Goal: Task Accomplishment & Management: Manage account settings

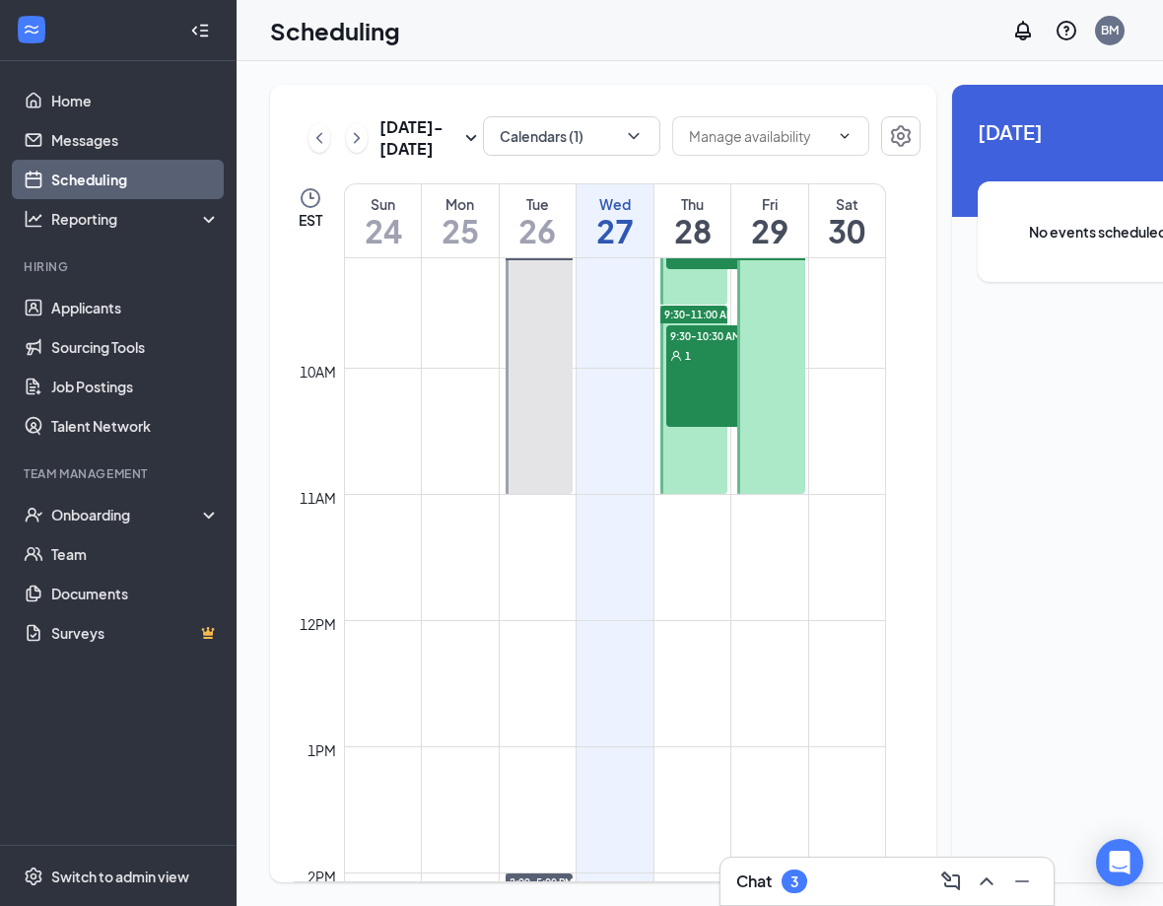
scroll to position [1150, 0]
click at [624, 136] on icon "ChevronDown" at bounding box center [634, 136] width 20 height 20
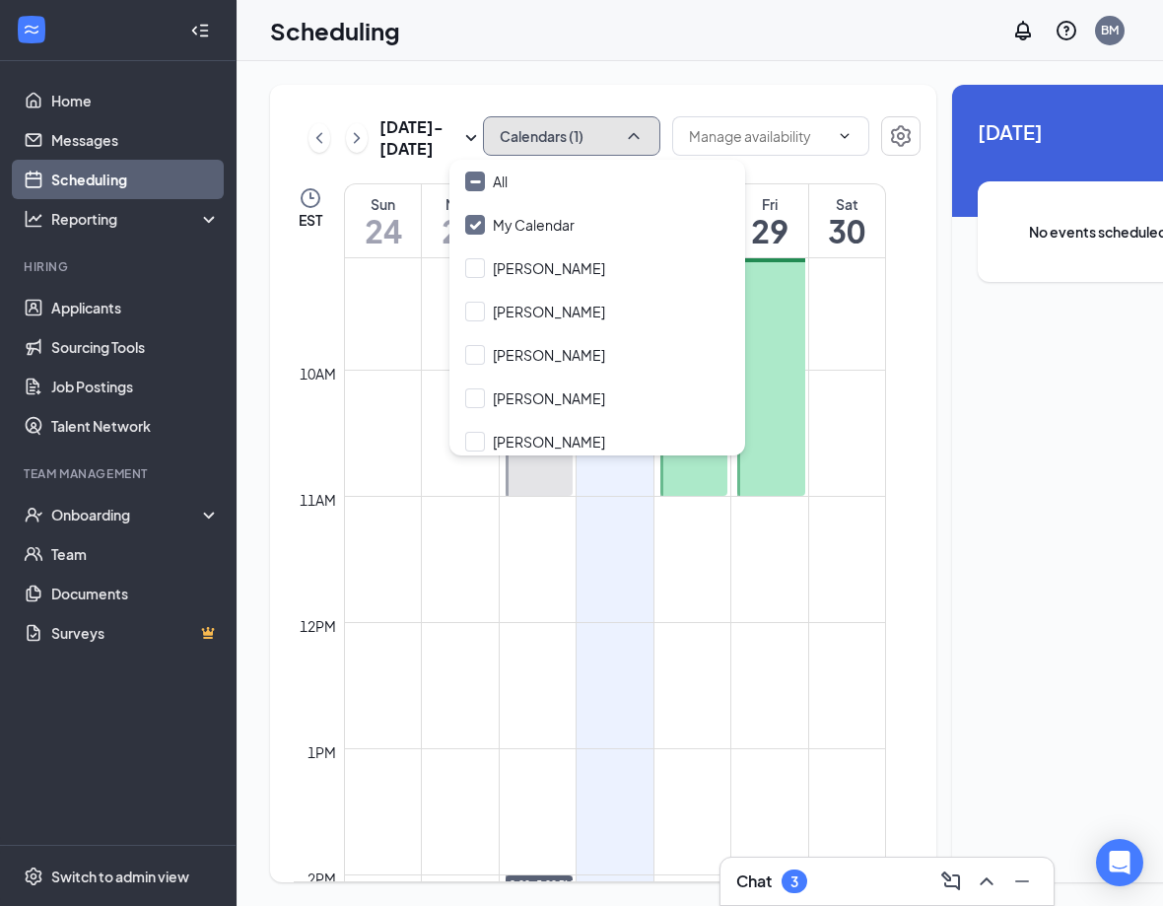
scroll to position [51, 0]
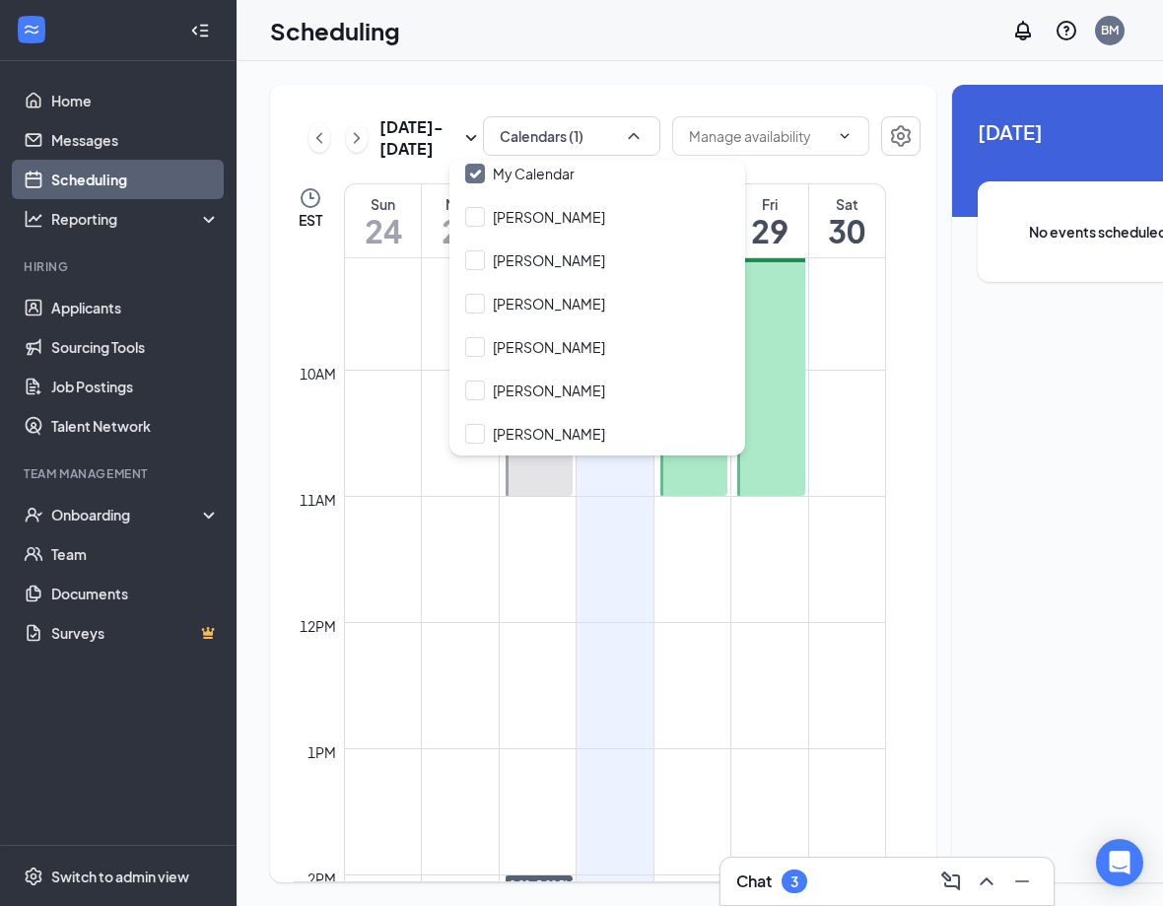
click at [581, 399] on input "[PERSON_NAME]" at bounding box center [535, 390] width 140 height 20
checkbox input "true"
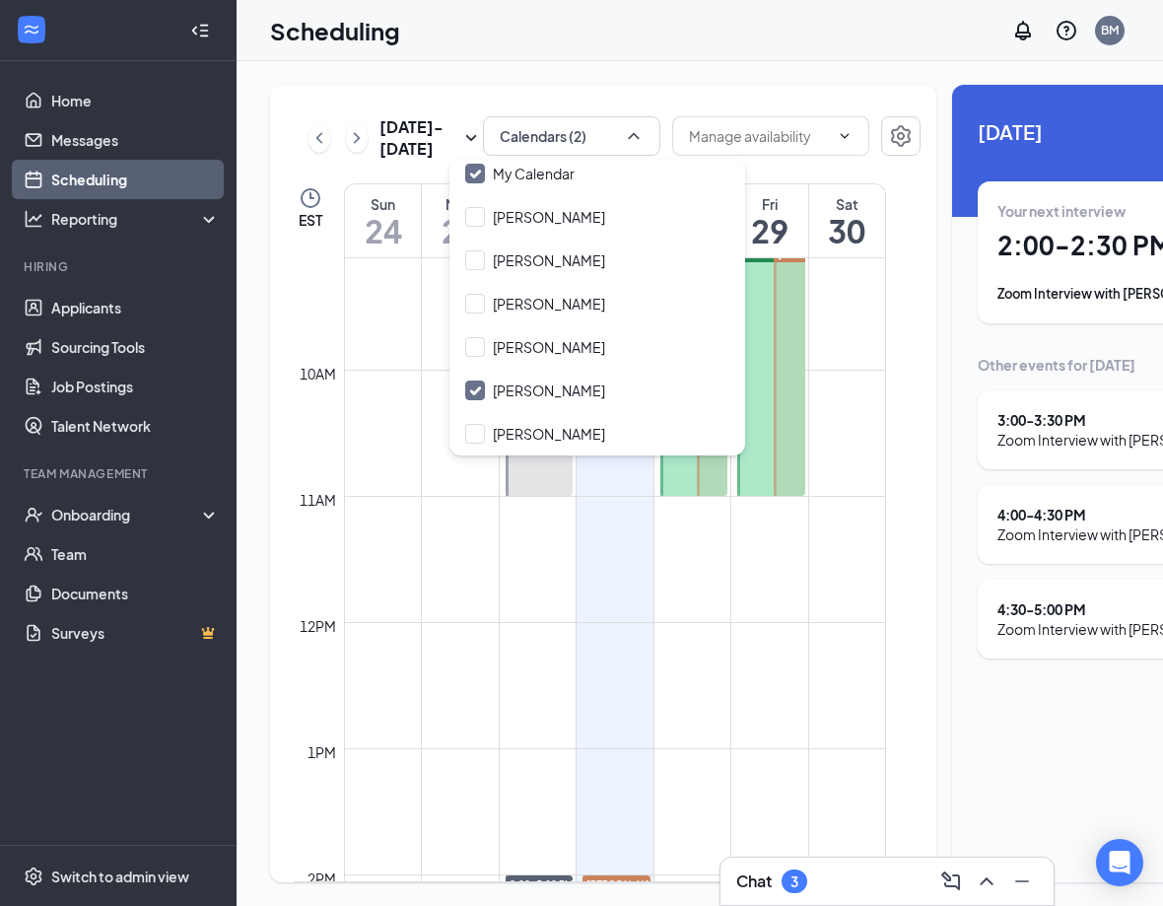
click at [204, 30] on icon "Collapse" at bounding box center [204, 30] width 8 height 13
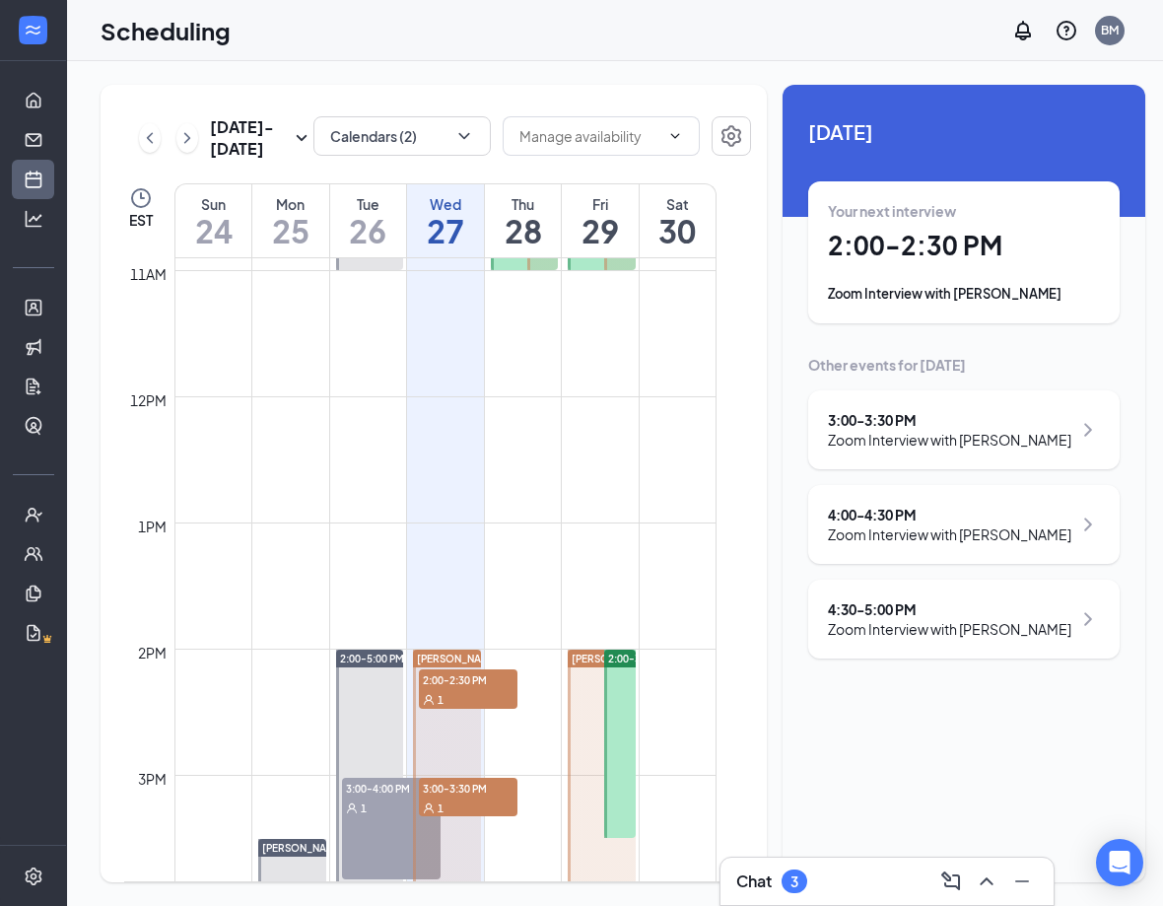
scroll to position [1379, 0]
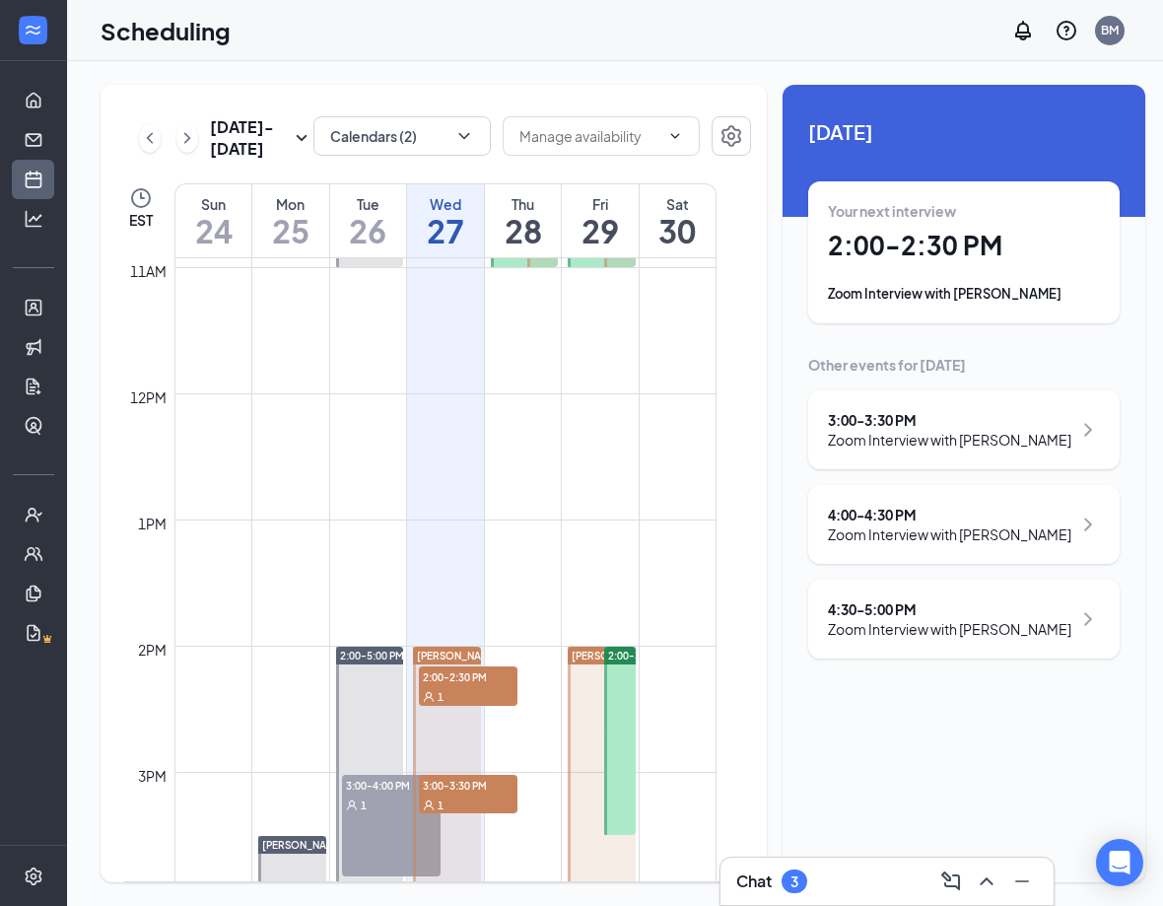
click at [51, 311] on link "Applicants" at bounding box center [61, 307] width 20 height 39
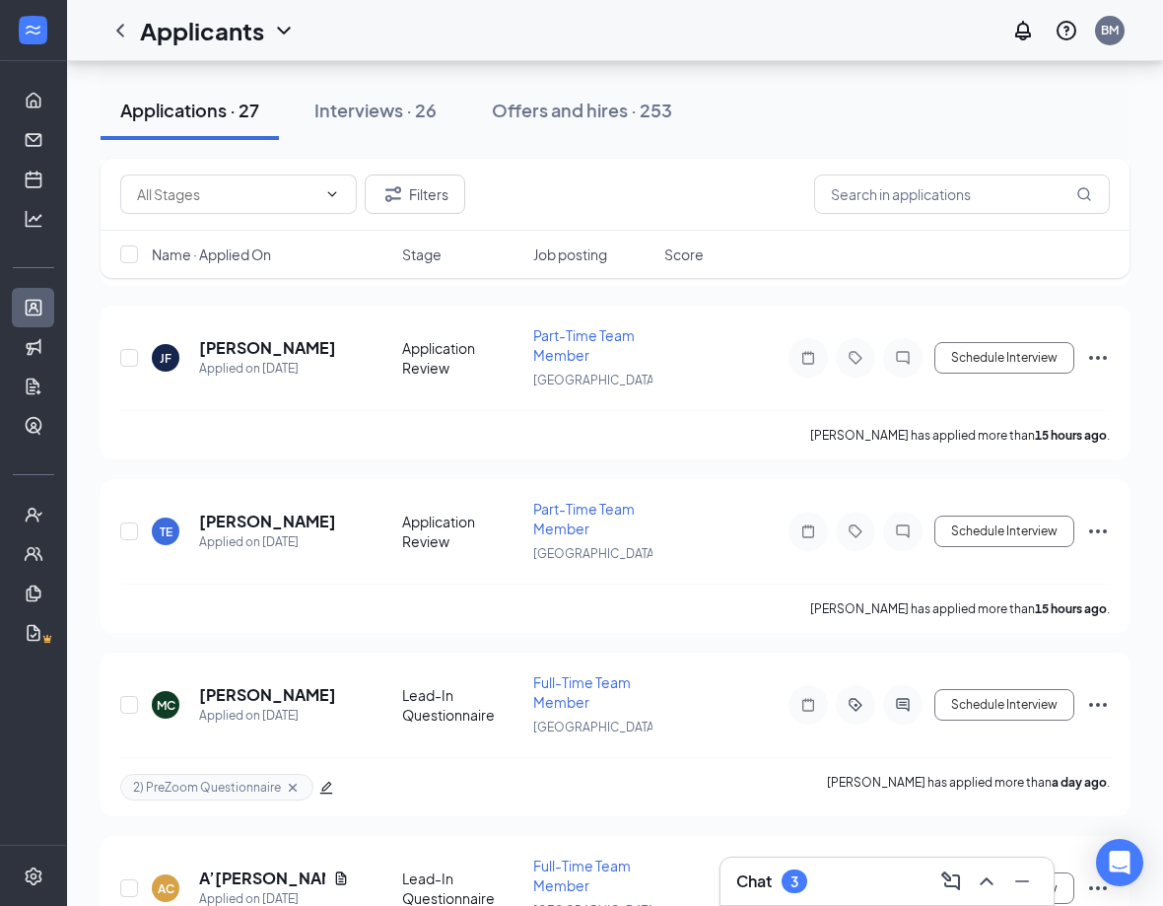
scroll to position [444, 0]
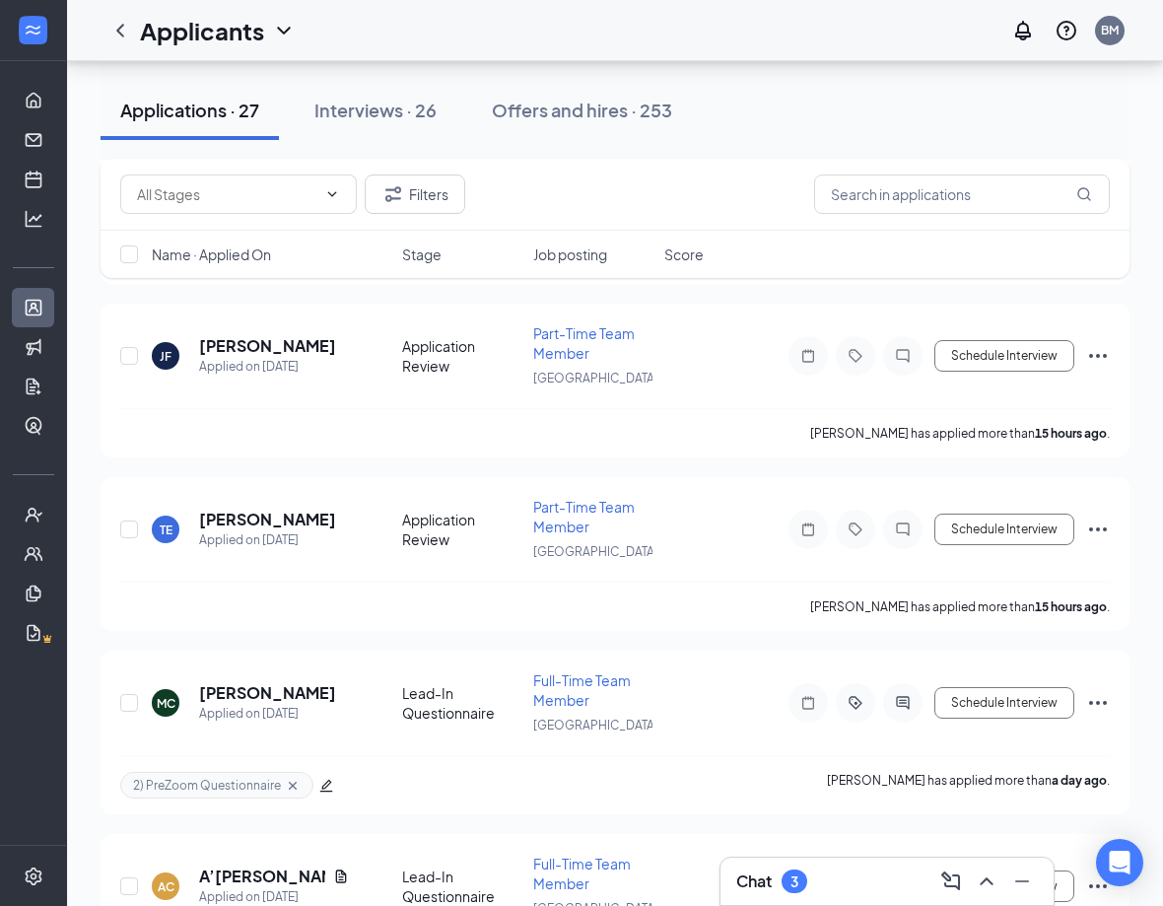
click at [251, 512] on h5 "[PERSON_NAME]" at bounding box center [267, 519] width 137 height 22
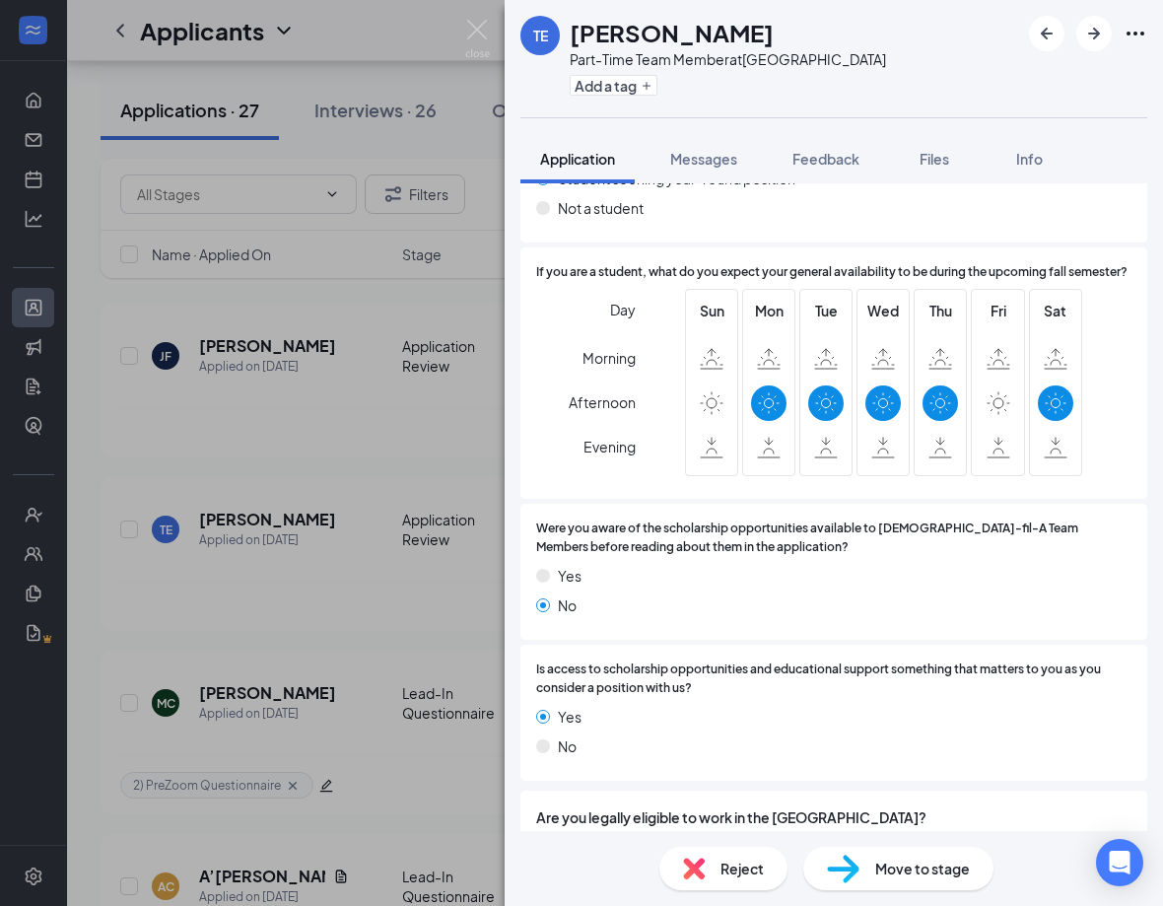
scroll to position [3845, 0]
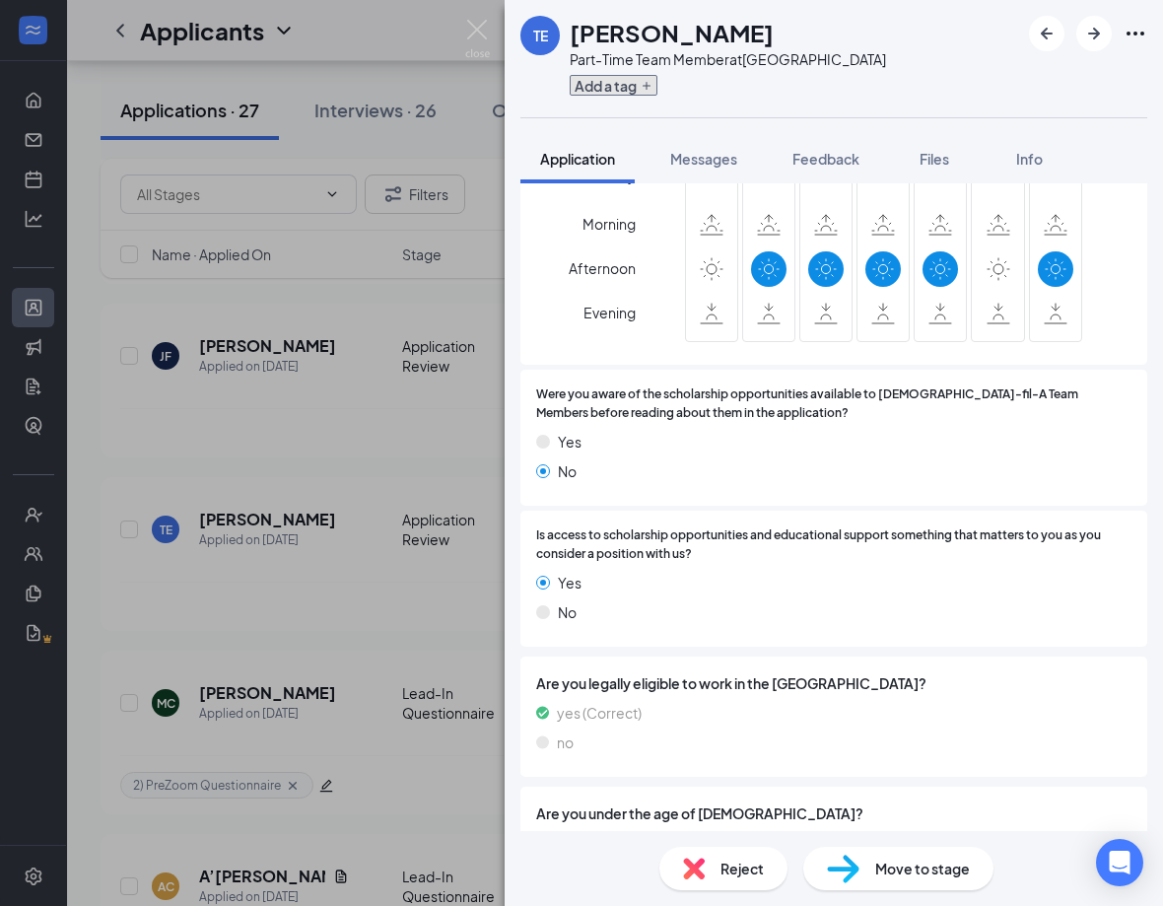
click at [596, 81] on button "Add a tag" at bounding box center [614, 85] width 88 height 21
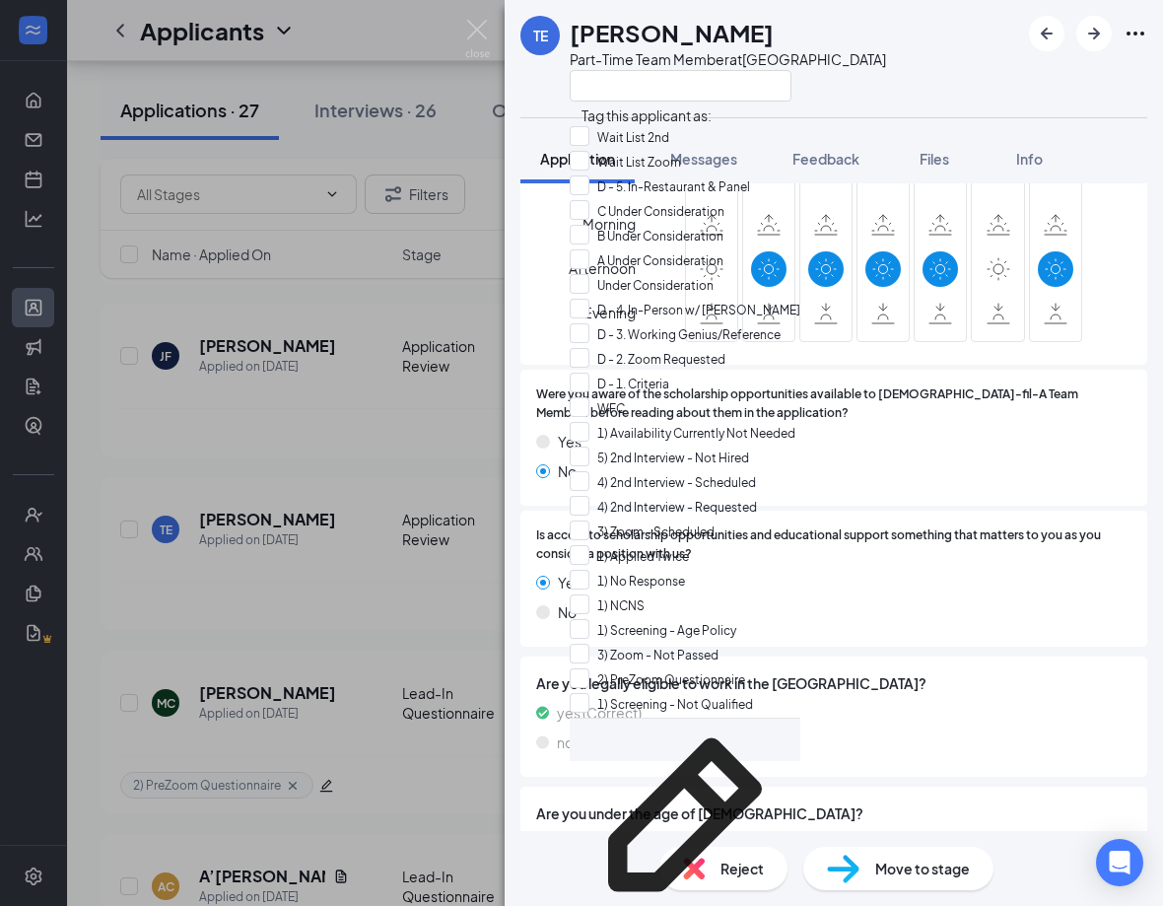
scroll to position [527, 0]
click at [719, 668] on input "2) PreZoom Questionnaire" at bounding box center [657, 679] width 175 height 22
checkbox input "true"
click at [916, 20] on div "TE [PERSON_NAME] Part-Time Team Member at [GEOGRAPHIC_DATA]" at bounding box center [834, 58] width 658 height 117
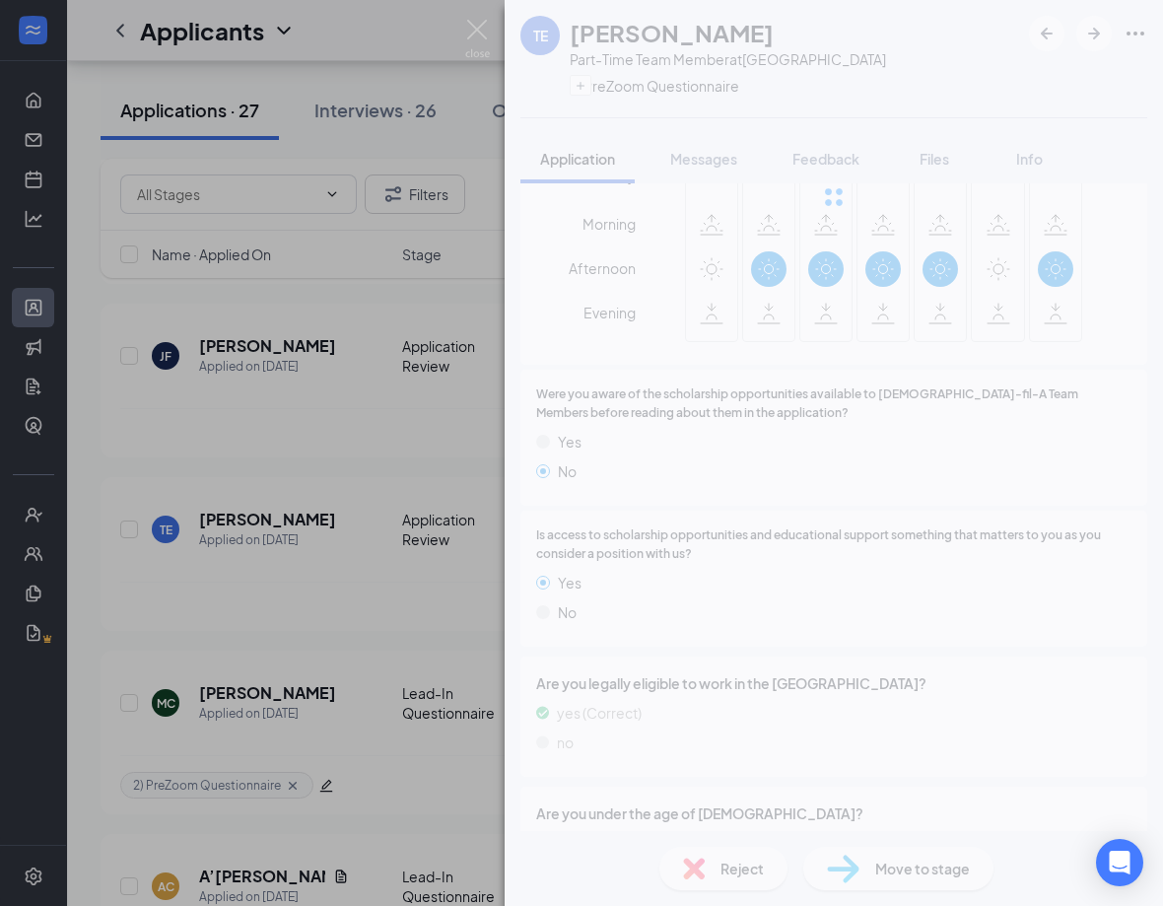
scroll to position [3837, 0]
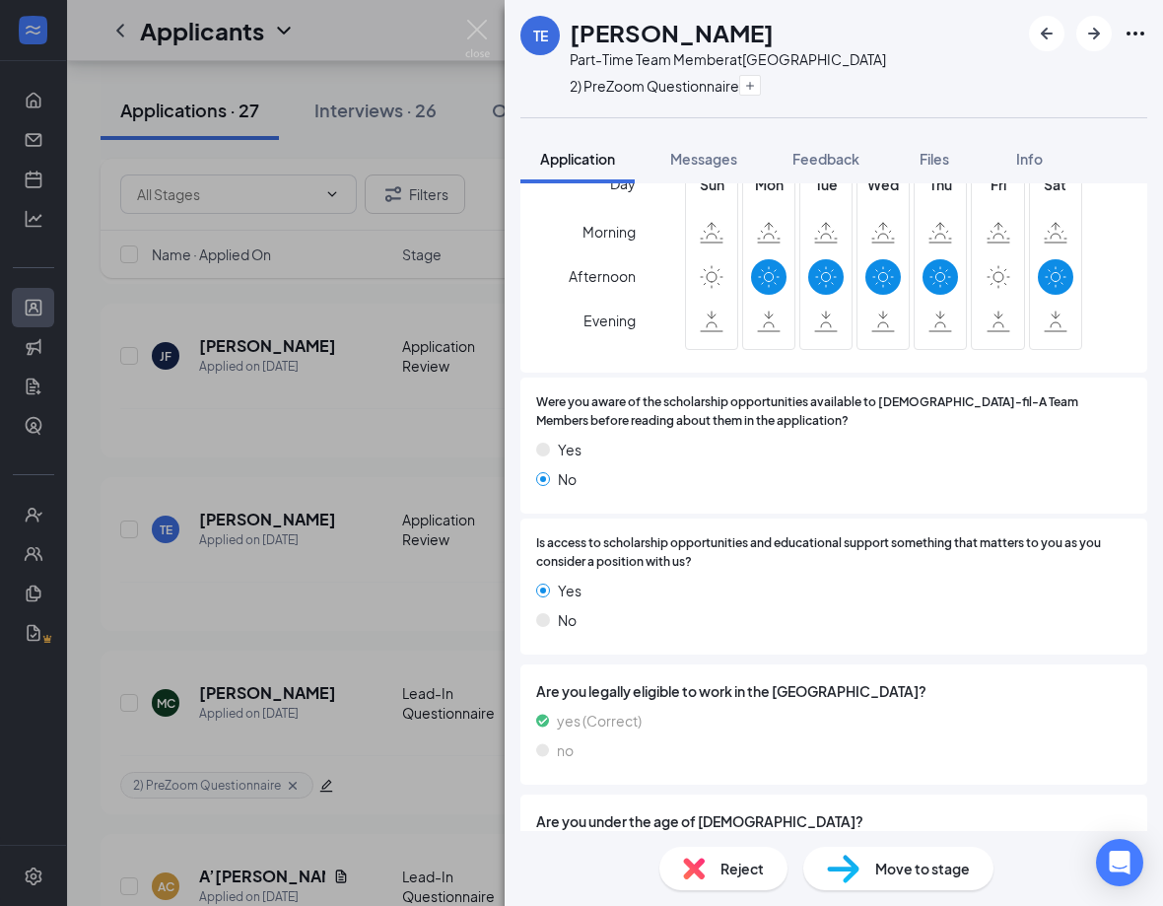
click at [930, 880] on div "Move to stage" at bounding box center [898, 867] width 190 height 43
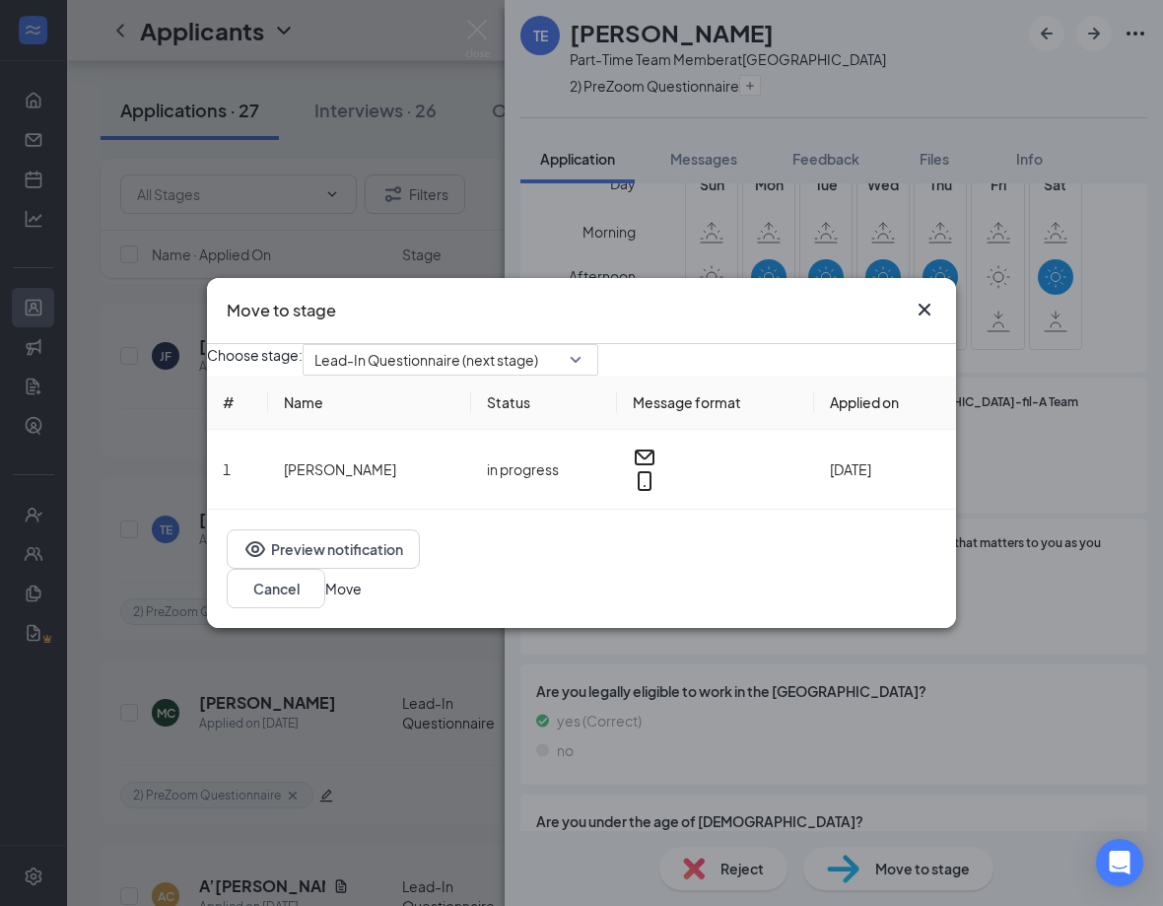
click at [362, 598] on button "Move" at bounding box center [343, 588] width 36 height 22
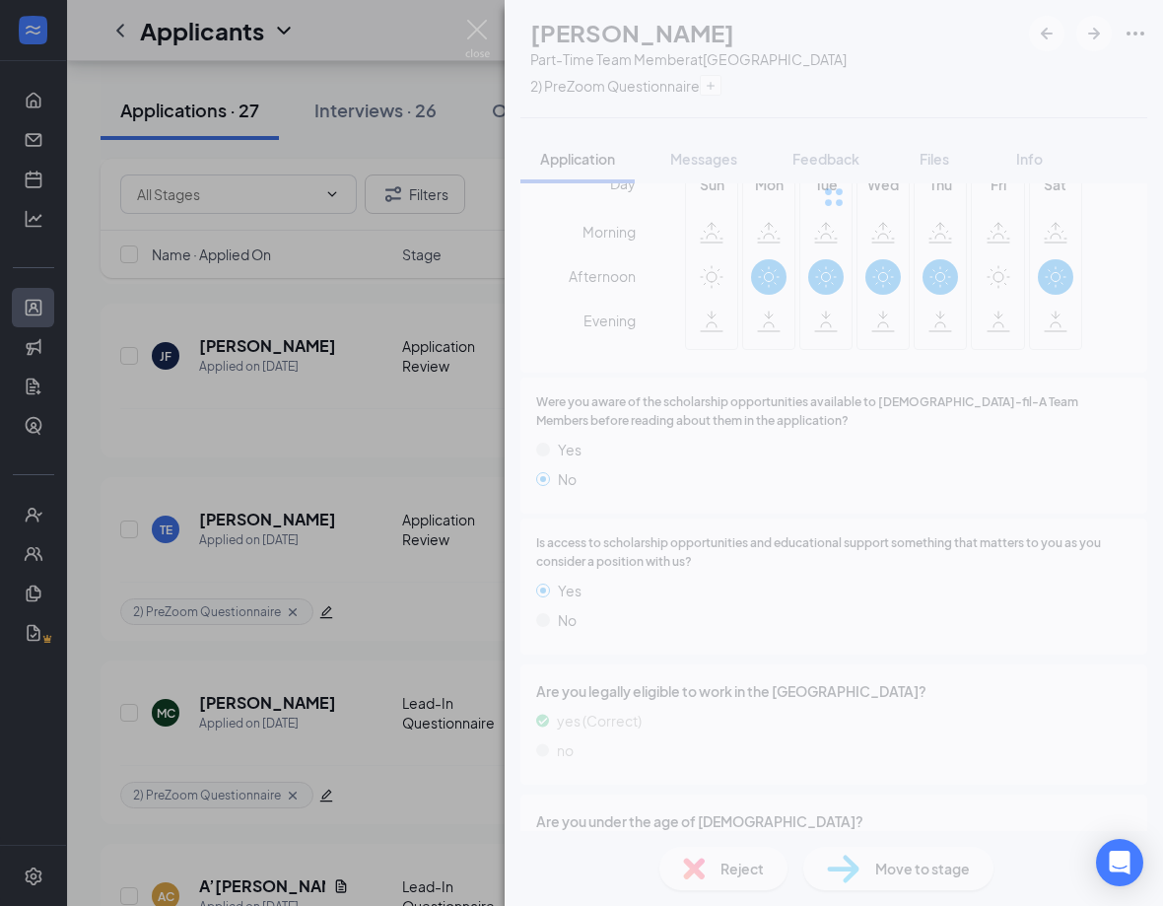
click at [395, 457] on div "TE [PERSON_NAME] Part-Time Team Member at [GEOGRAPHIC_DATA] 2) PreZoom Question…" at bounding box center [581, 453] width 1163 height 906
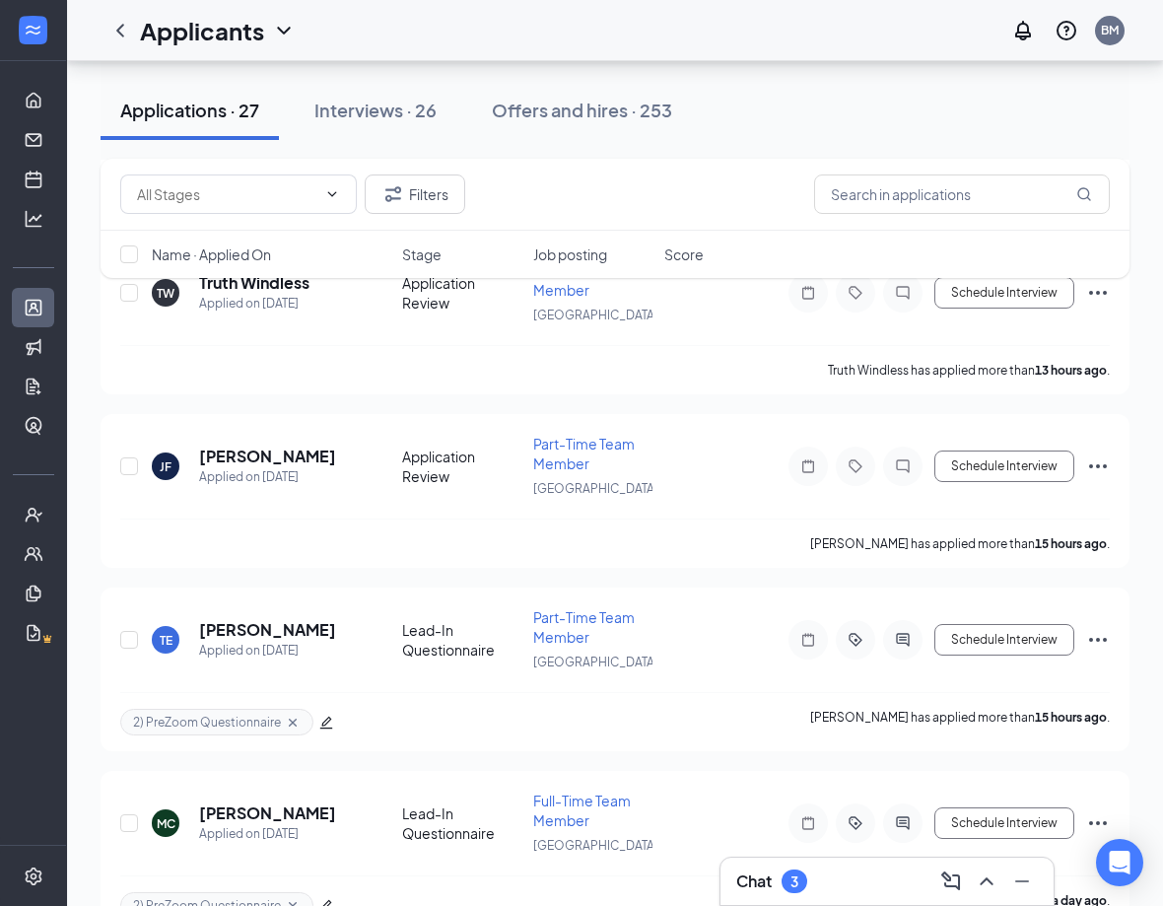
scroll to position [330, 0]
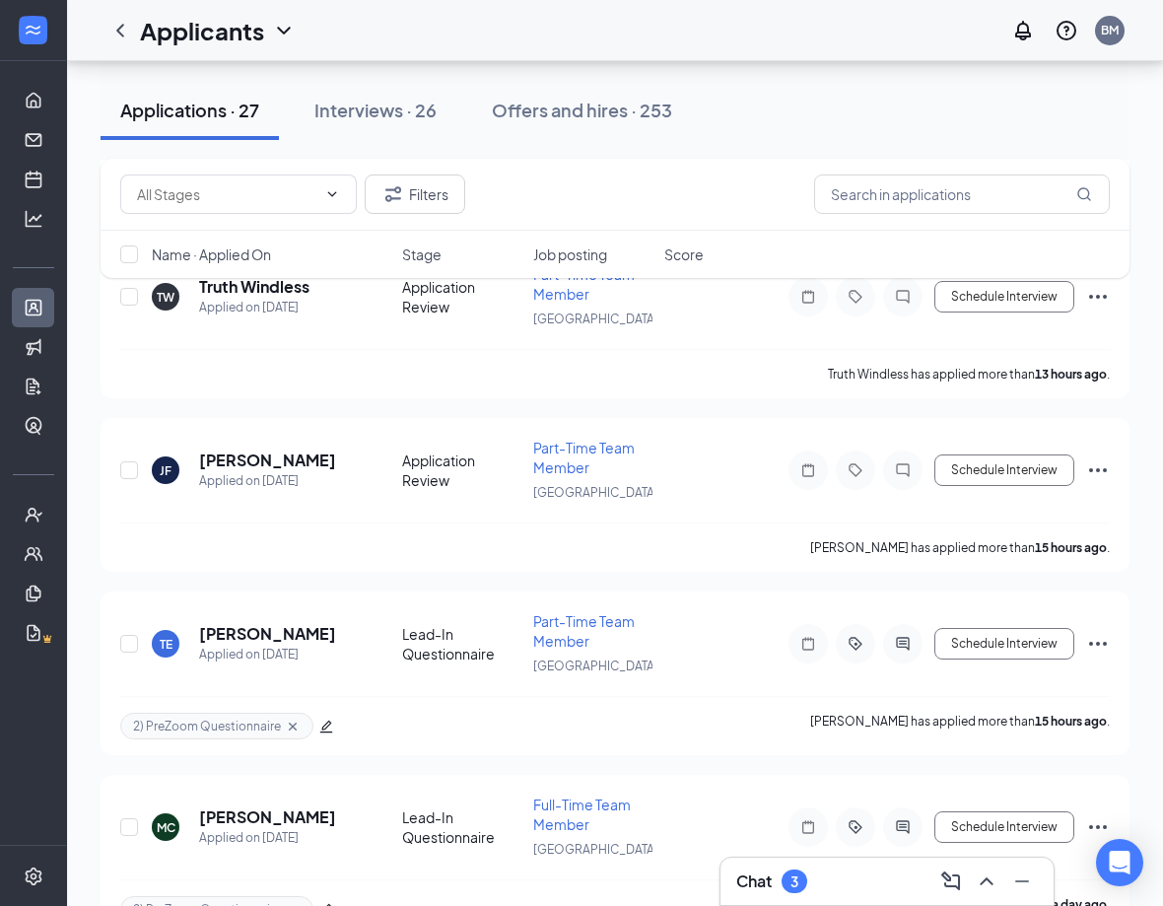
click at [277, 464] on h5 "[PERSON_NAME]" at bounding box center [267, 460] width 137 height 22
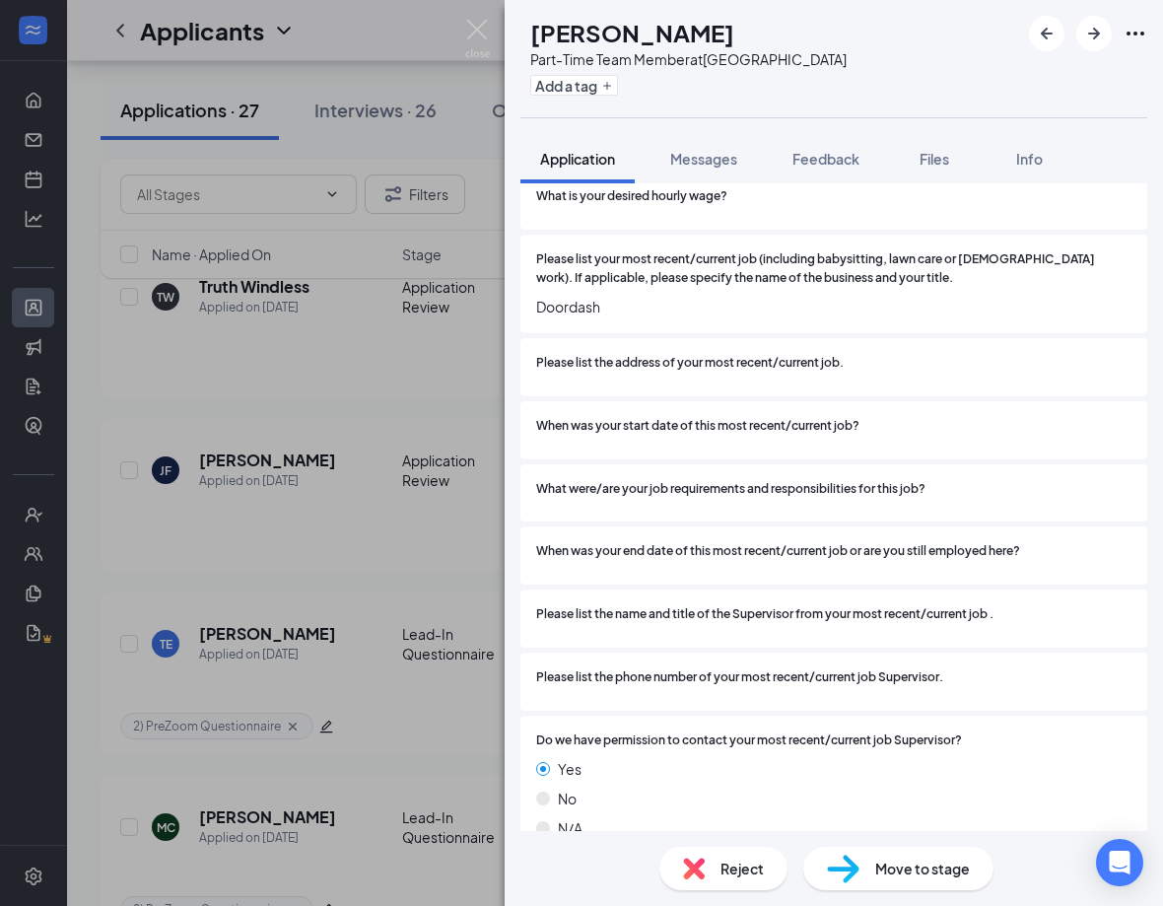
scroll to position [1392, 0]
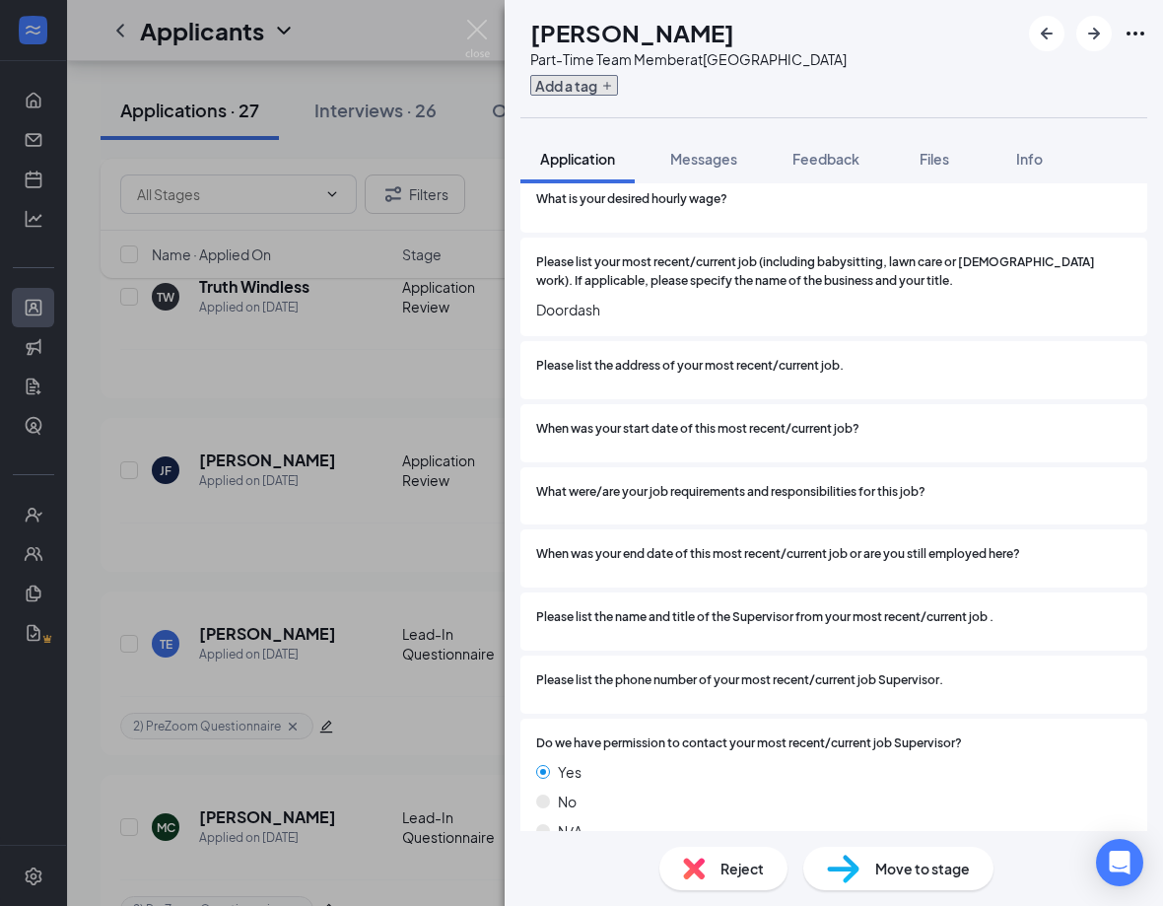
click at [608, 90] on button "Add a tag" at bounding box center [574, 85] width 88 height 21
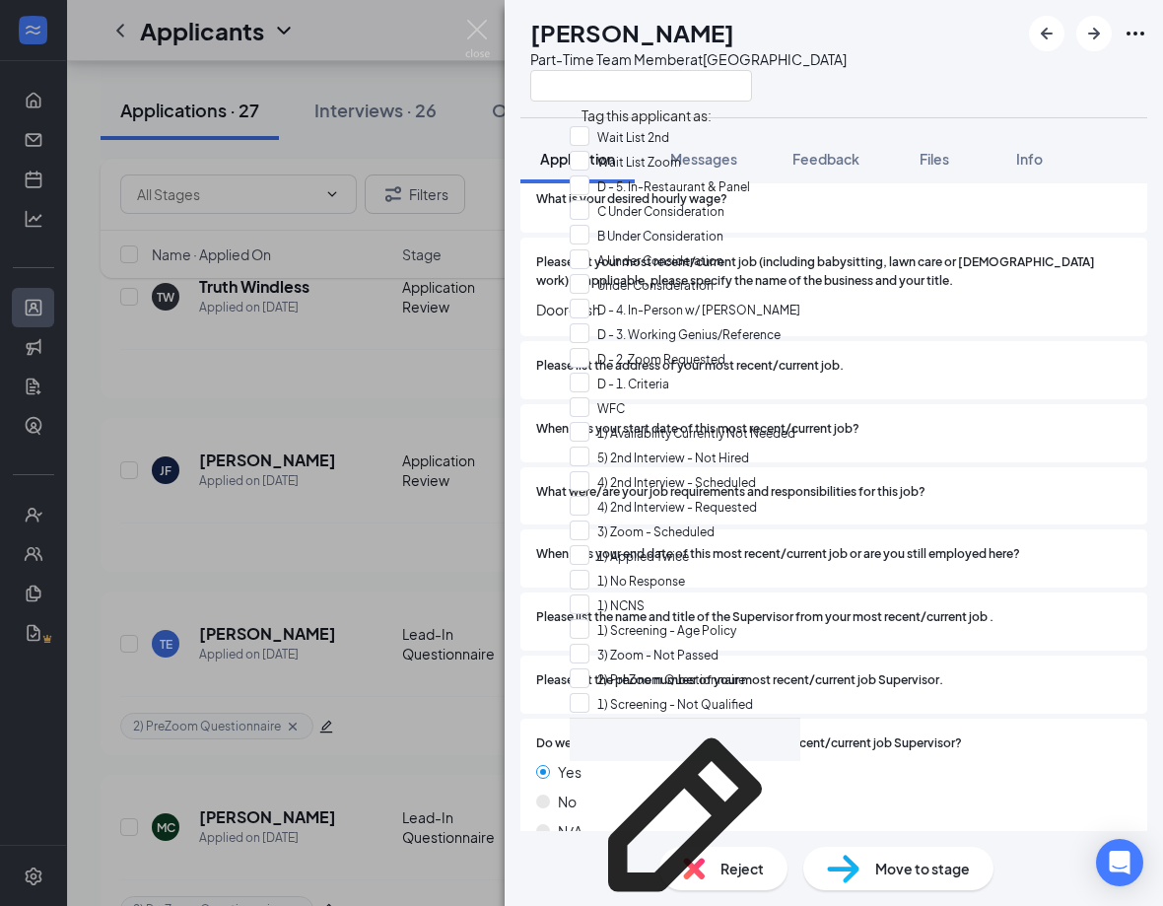
click at [944, 420] on div "When was your start date of this most recent/current job?" at bounding box center [833, 433] width 627 height 58
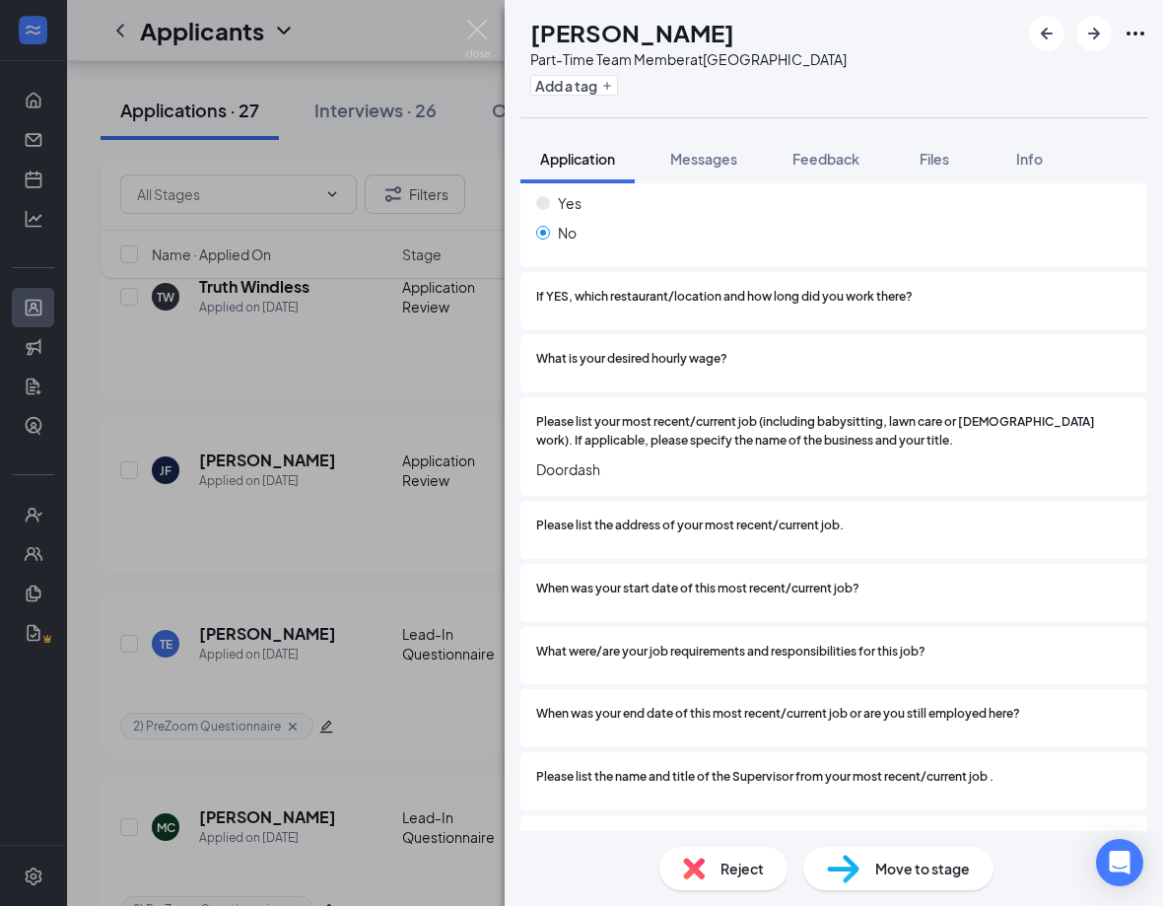
scroll to position [1229, 0]
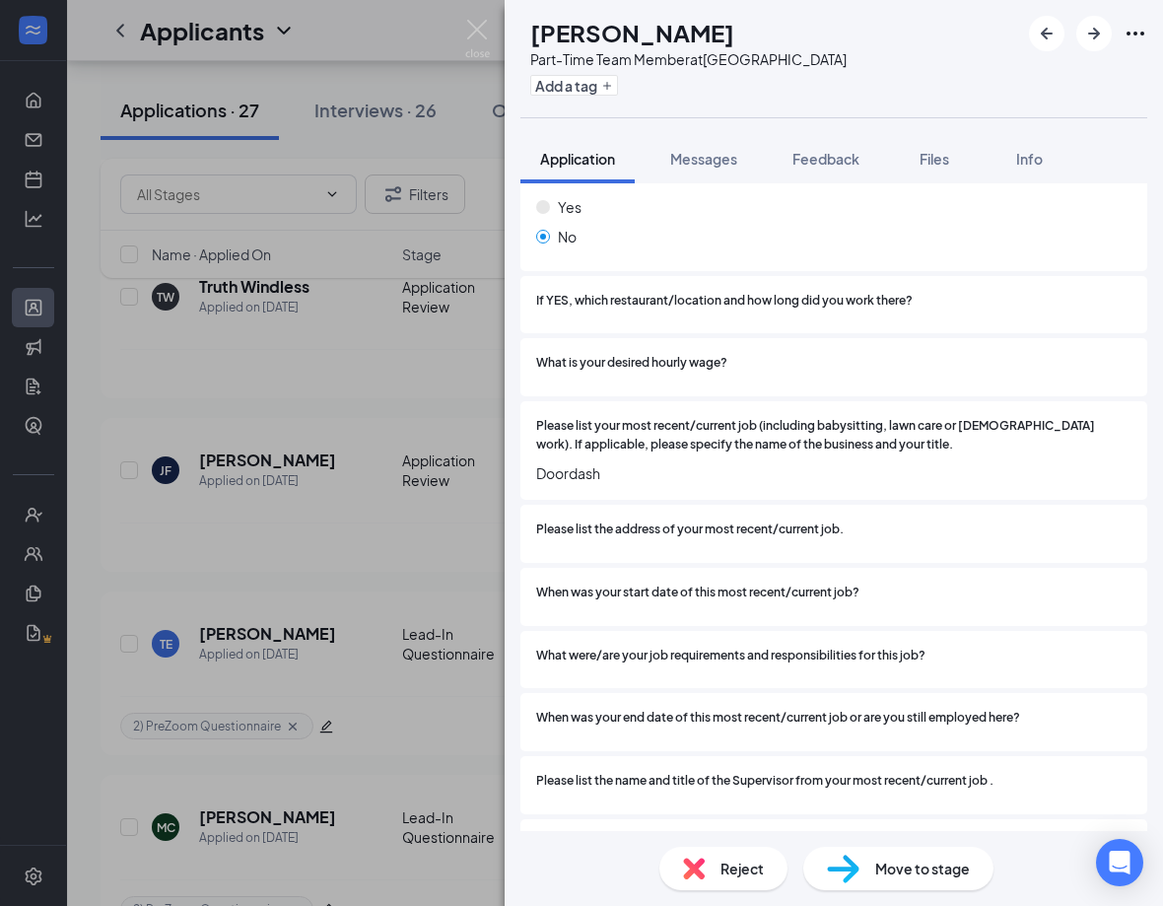
click at [388, 337] on div "[PERSON_NAME] Part-Time Team Member at [GEOGRAPHIC_DATA] Add a tag Application …" at bounding box center [581, 453] width 1163 height 906
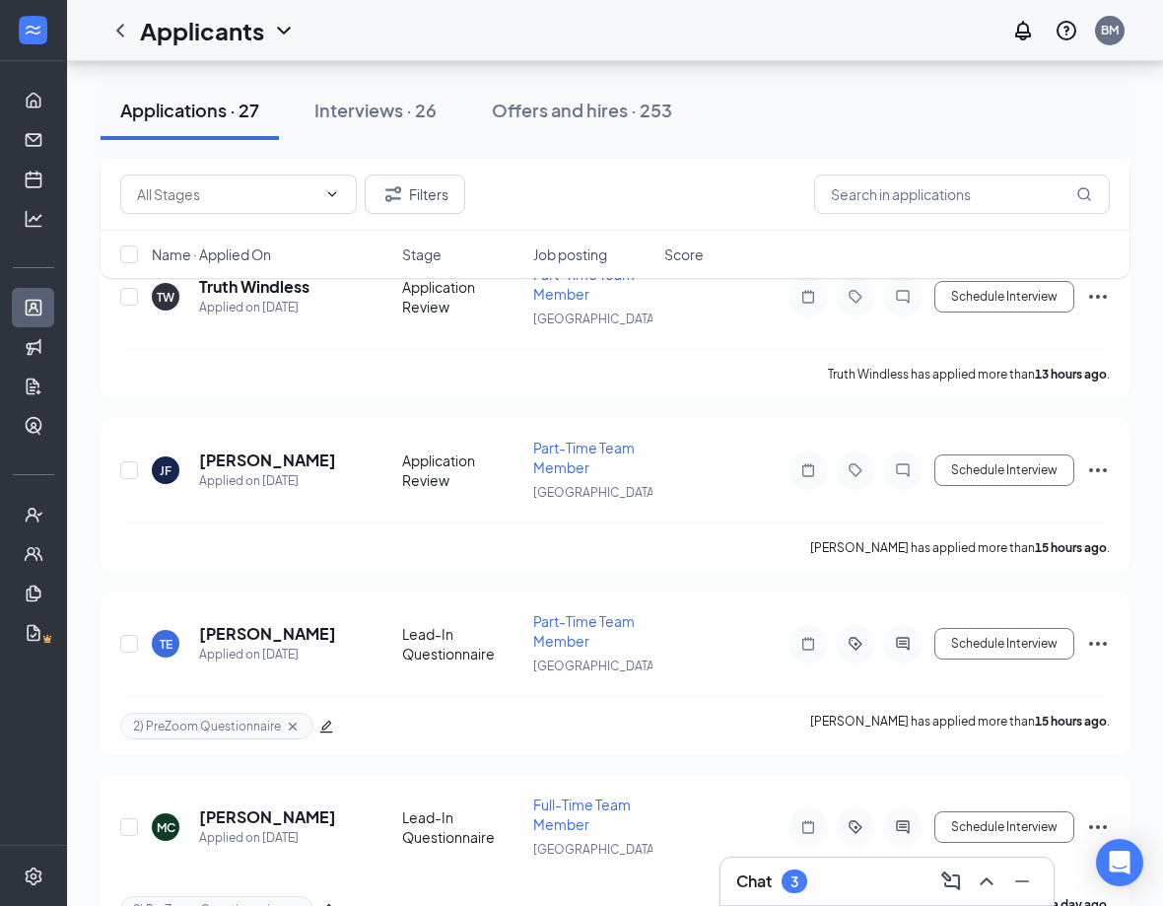
scroll to position [139, 0]
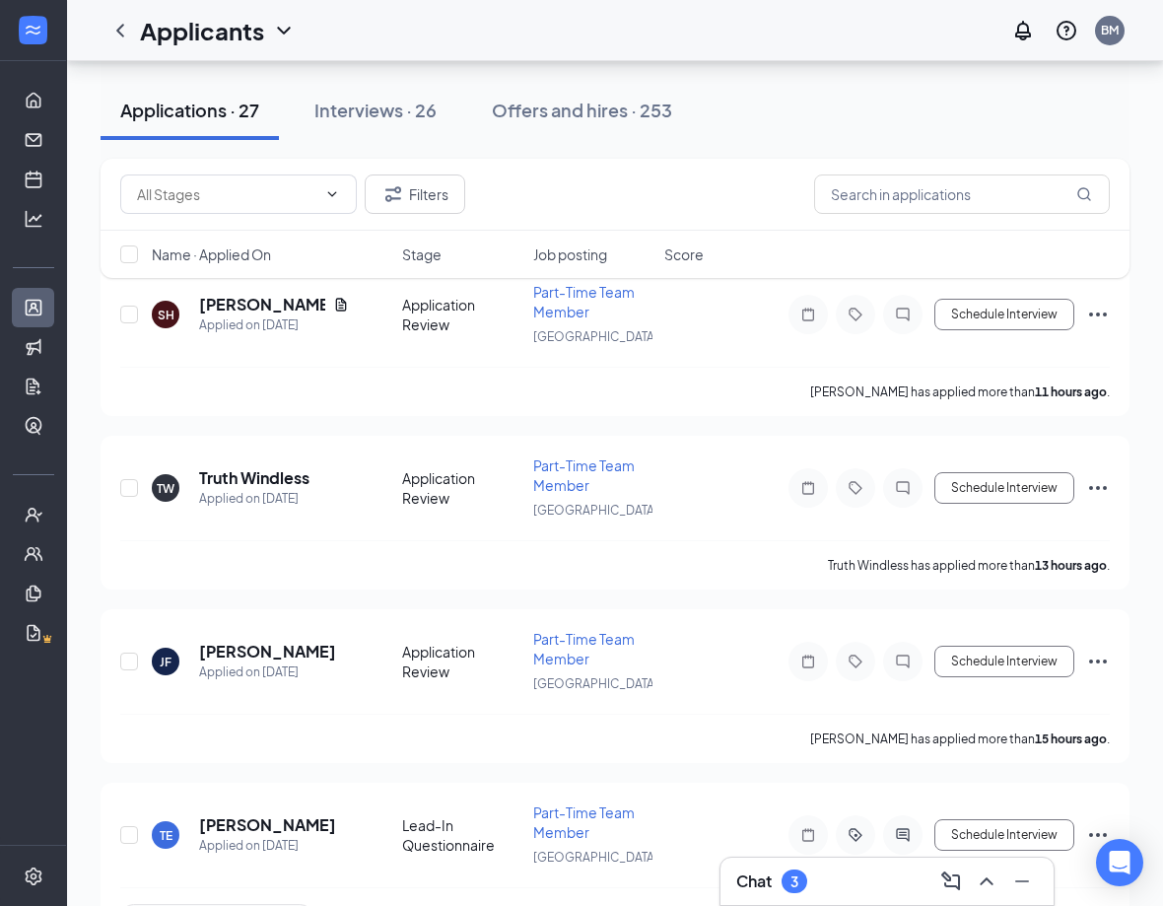
click at [288, 484] on h5 "Truth Windless" at bounding box center [254, 478] width 110 height 22
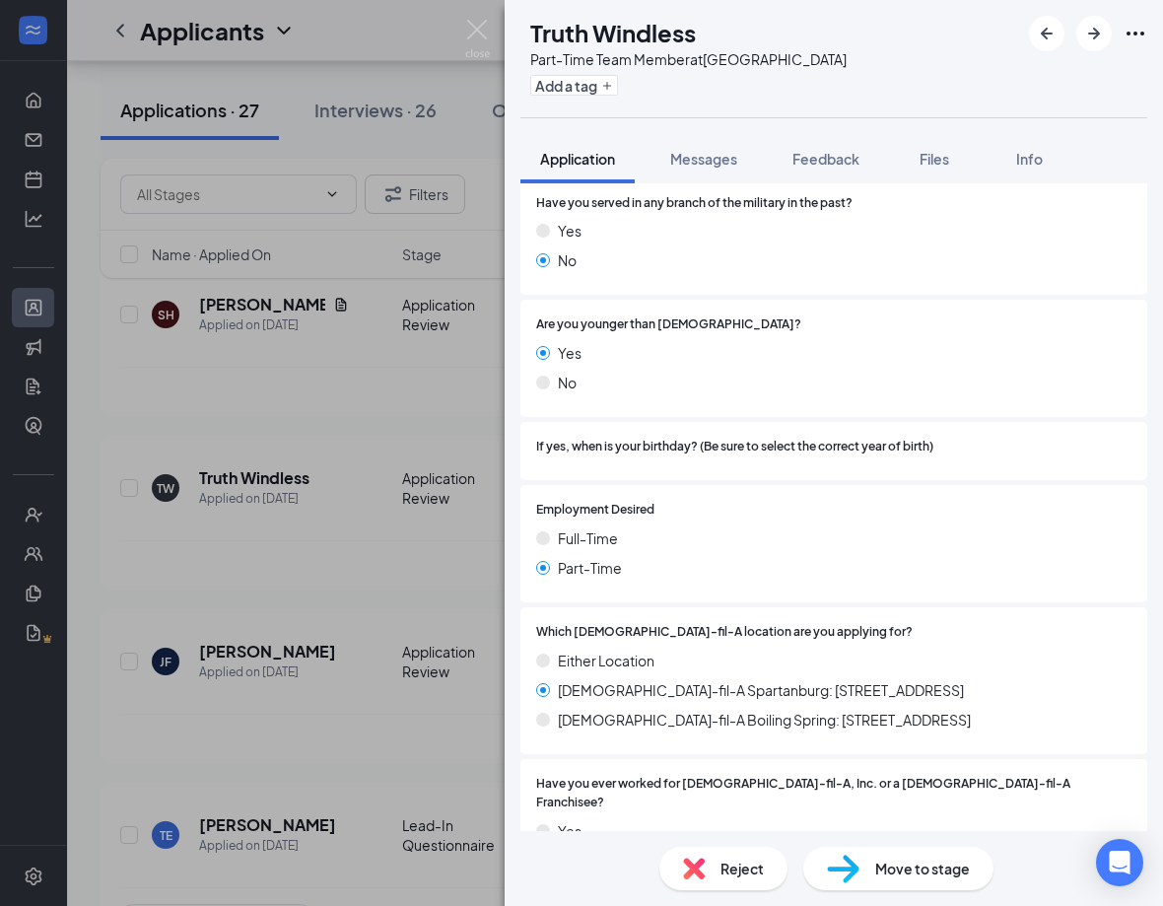
scroll to position [636, 0]
